Goal: Transaction & Acquisition: Purchase product/service

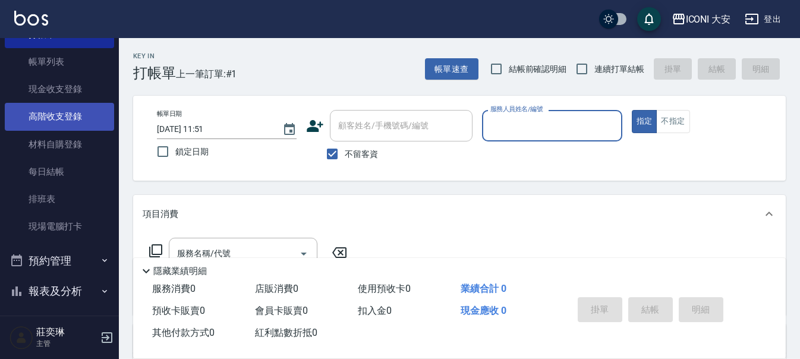
scroll to position [178, 0]
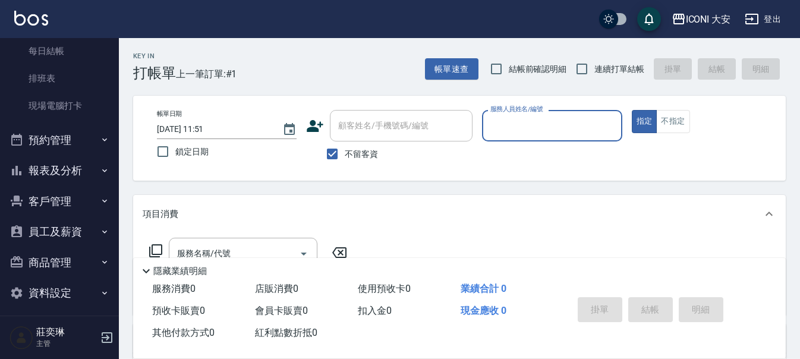
click at [74, 169] on button "報表及分析" at bounding box center [59, 170] width 109 height 31
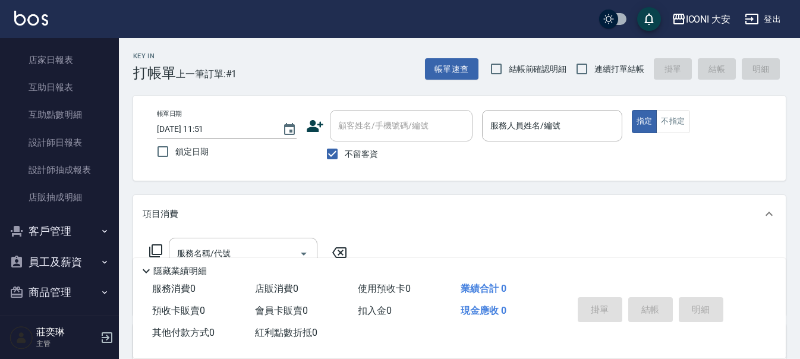
scroll to position [357, 0]
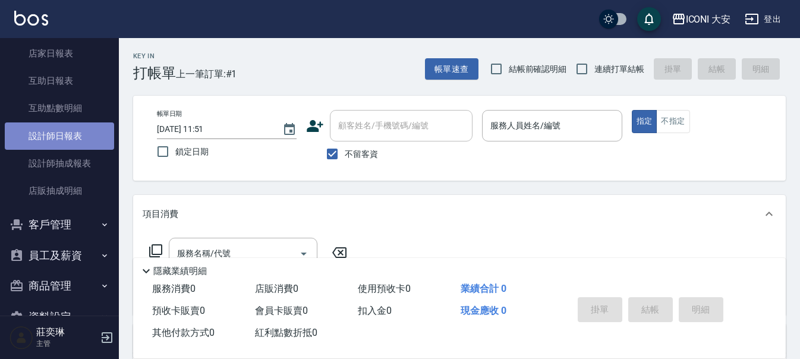
click at [62, 140] on link "設計師日報表" at bounding box center [59, 135] width 109 height 27
click at [73, 133] on link "設計師日報表" at bounding box center [59, 135] width 109 height 27
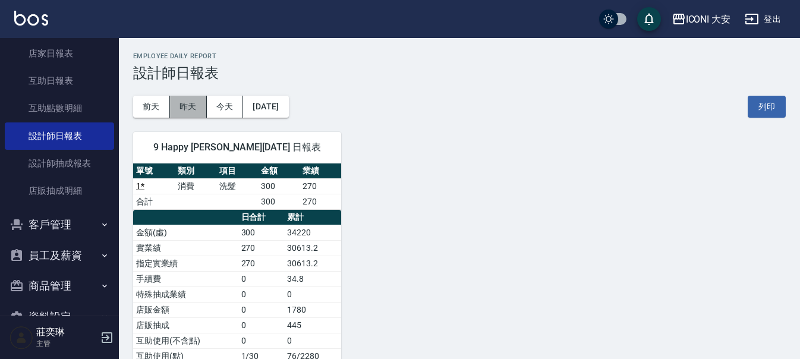
click at [188, 100] on button "昨天" at bounding box center [188, 107] width 37 height 22
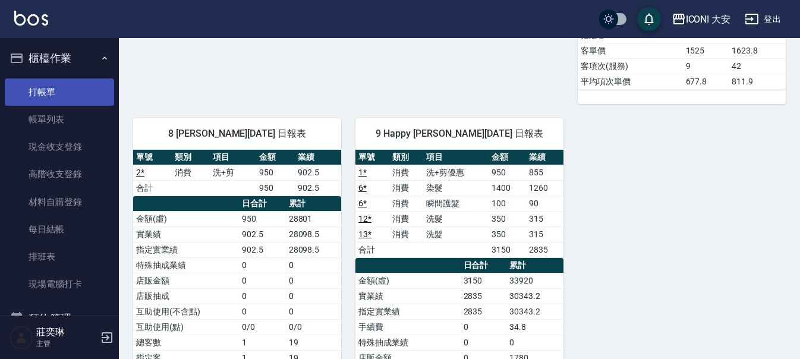
click at [59, 83] on link "打帳單" at bounding box center [59, 91] width 109 height 27
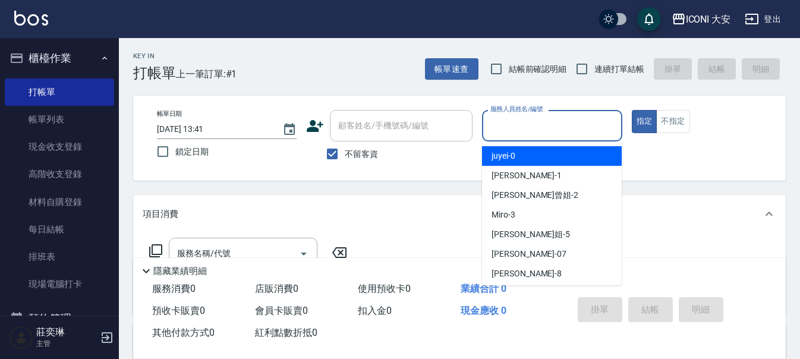
drag, startPoint x: 537, startPoint y: 126, endPoint x: 529, endPoint y: 116, distance: 13.1
click at [536, 122] on input "服務人員姓名/編號" at bounding box center [552, 125] width 129 height 21
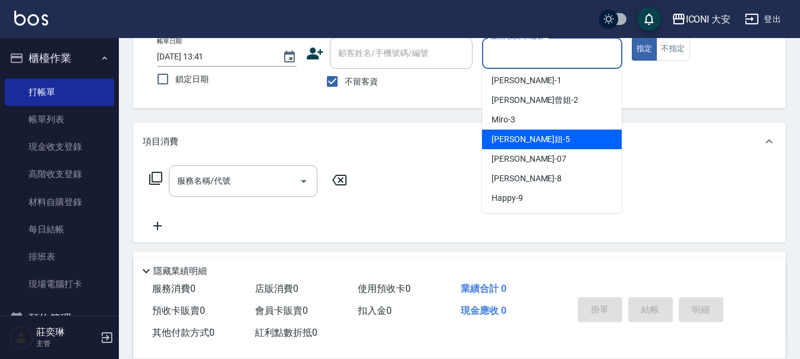
scroll to position [194, 0]
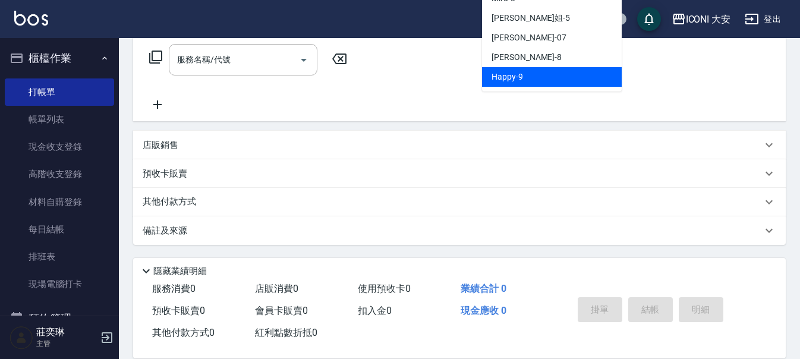
click at [502, 80] on span "Happy -9" at bounding box center [508, 77] width 32 height 12
type input "Happy-9"
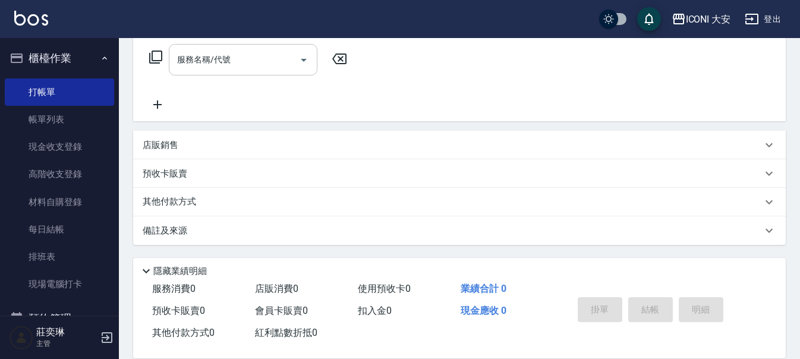
click at [260, 62] on input "服務名稱/代號" at bounding box center [234, 59] width 120 height 21
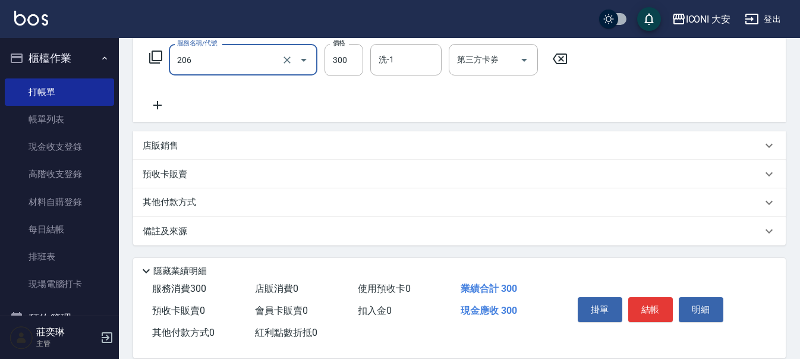
type input "洗髮(206)"
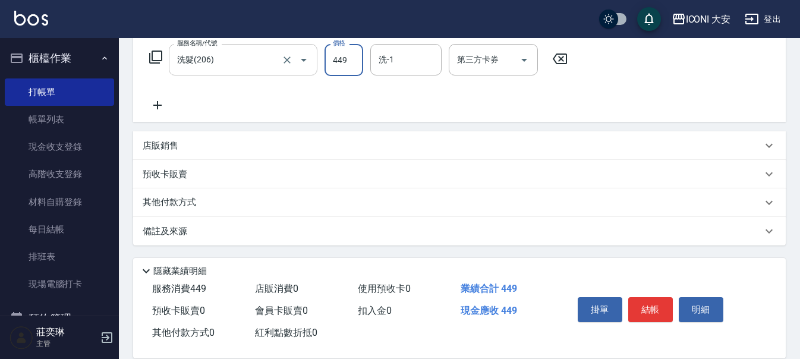
type input "449"
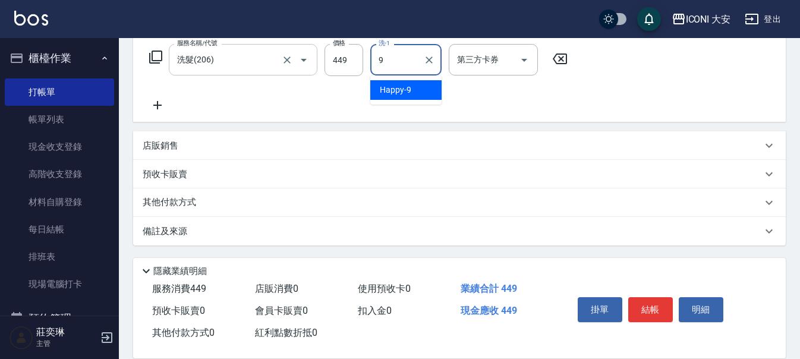
type input "Happy-9"
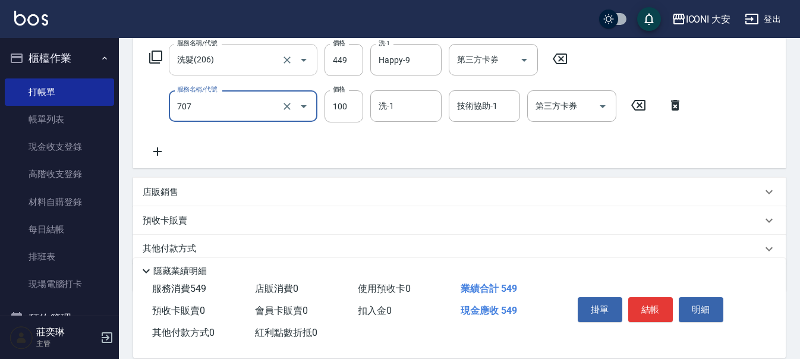
type input "瞬間護髮(707)"
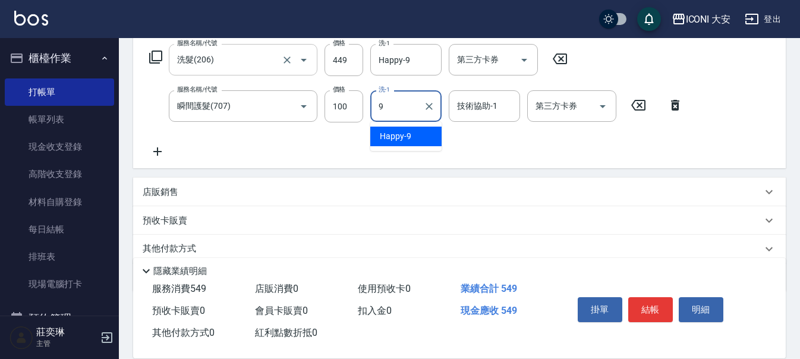
type input "Happy-9"
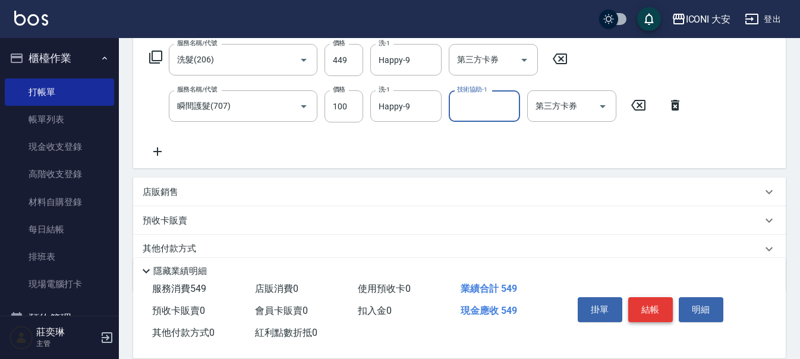
click at [641, 303] on button "結帳" at bounding box center [650, 309] width 45 height 25
